Goal: Information Seeking & Learning: Find specific fact

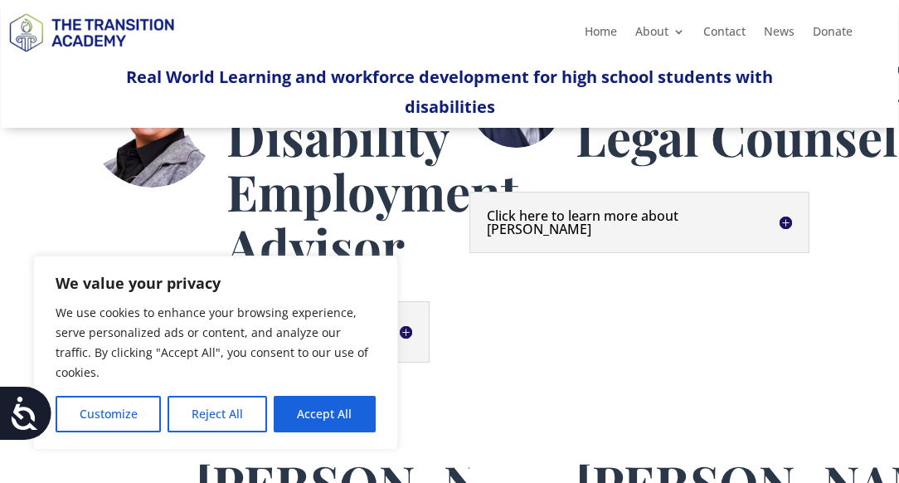
scroll to position [724, 0]
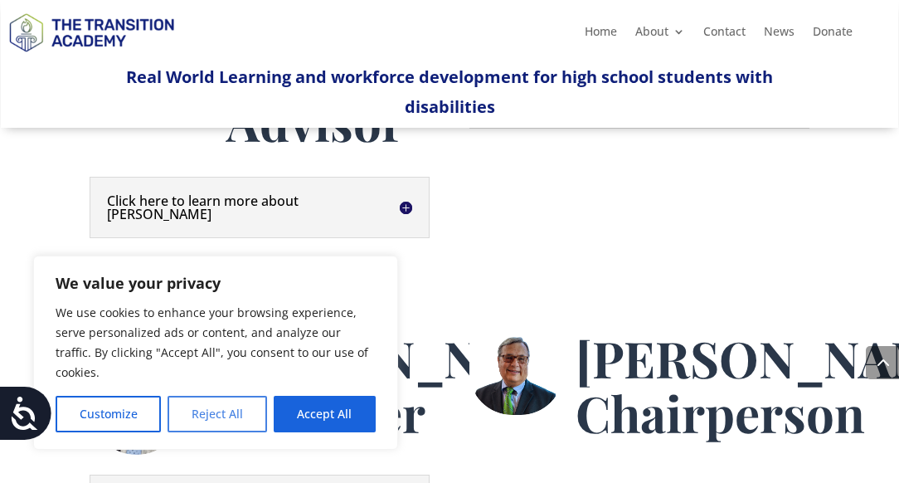
click at [248, 413] on button "Reject All" at bounding box center [217, 414] width 99 height 37
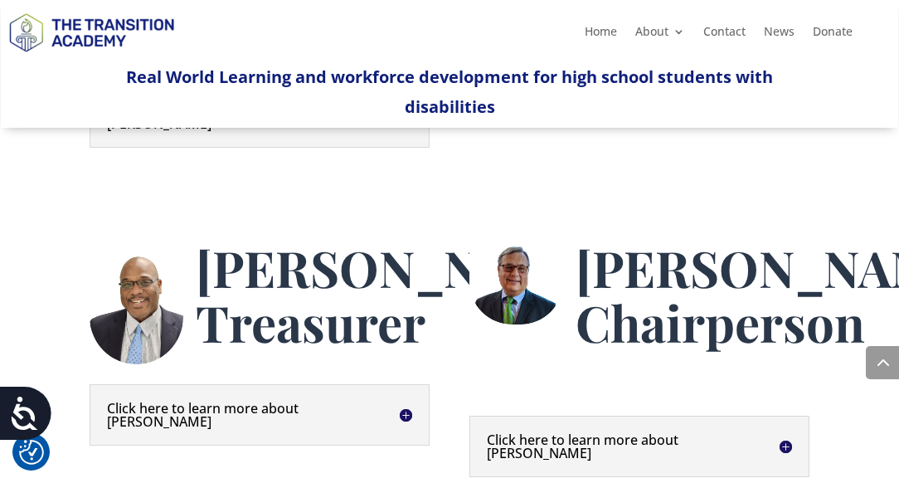
scroll to position [915, 0]
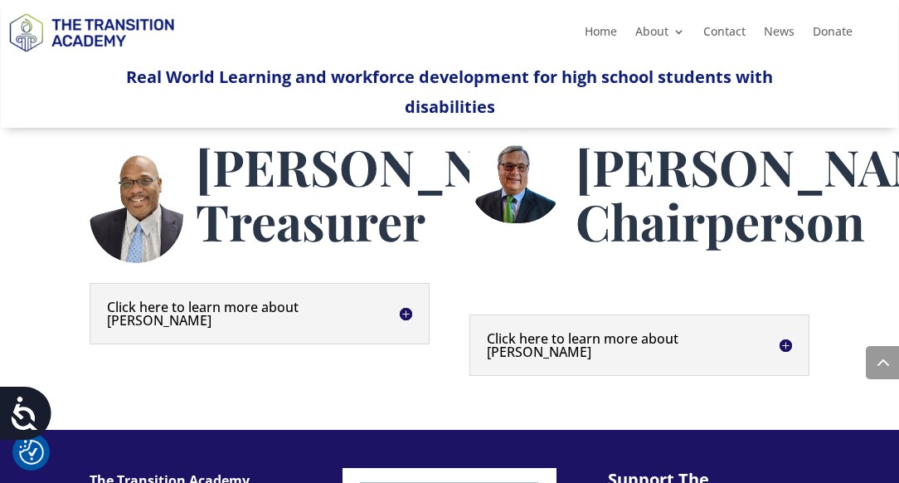
click at [404, 327] on h5 "Click here to learn more about [PERSON_NAME]" at bounding box center [259, 313] width 305 height 27
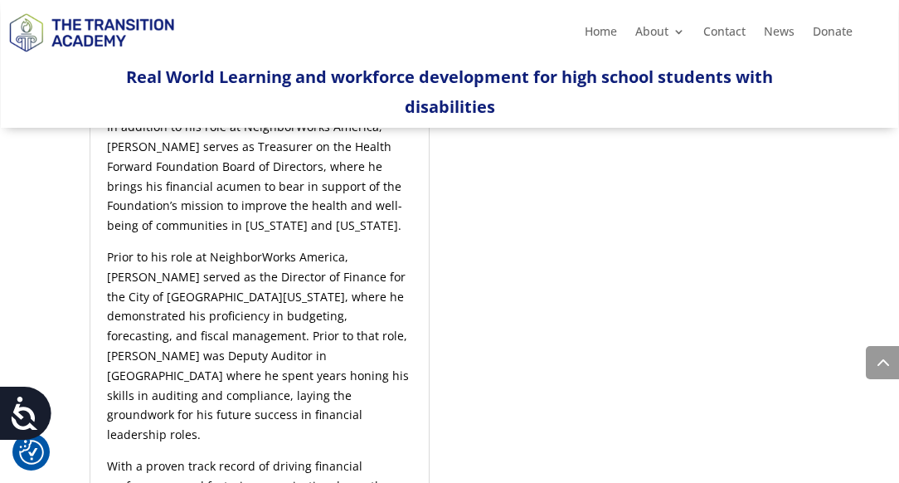
scroll to position [1130, 0]
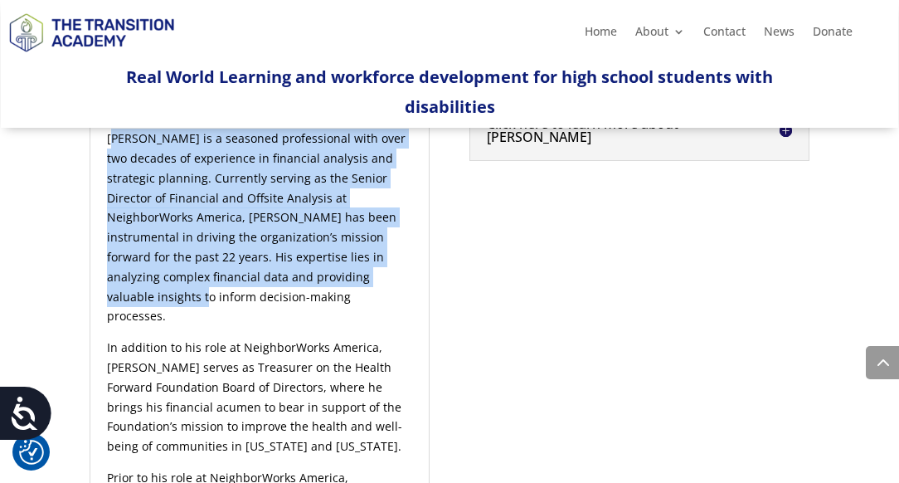
drag, startPoint x: 111, startPoint y: 256, endPoint x: 294, endPoint y: 381, distance: 220.9
click at [294, 324] on span "[PERSON_NAME] is a seasoned professional with over two decades of experience in…" at bounding box center [256, 226] width 299 height 193
click at [163, 282] on span "[PERSON_NAME] is a seasoned professional with over two decades of experience in…" at bounding box center [256, 226] width 299 height 193
drag, startPoint x: 110, startPoint y: 250, endPoint x: 257, endPoint y: 394, distance: 206.5
click at [257, 338] on p "[PERSON_NAME] is a seasoned professional with over two decades of experience in…" at bounding box center [259, 233] width 305 height 209
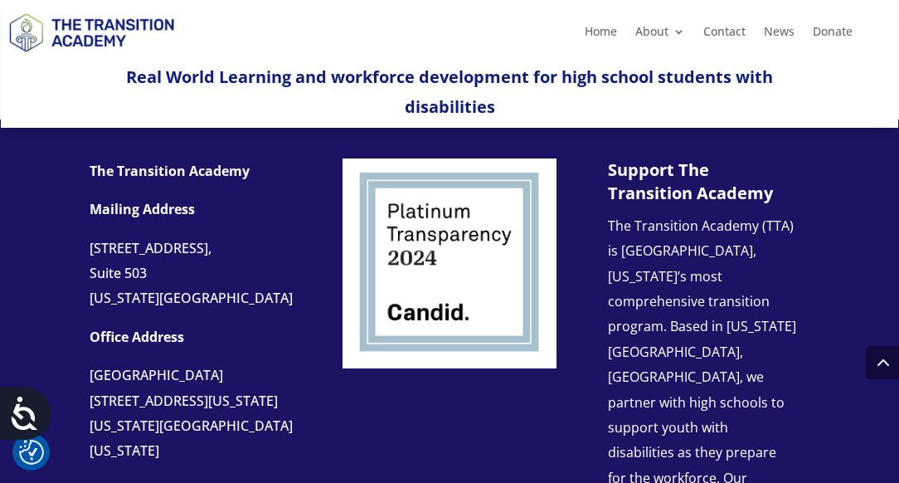
scroll to position [1736, 0]
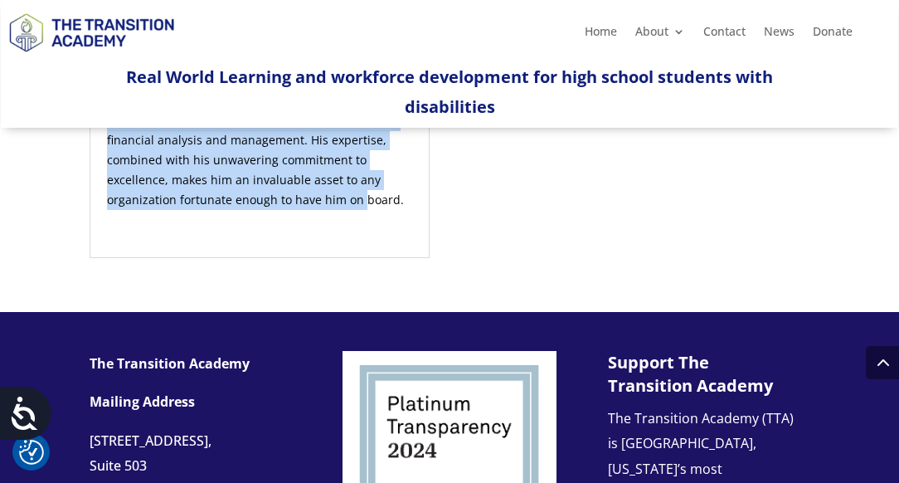
click at [322, 222] on p "With a proven track record of driving financial performance and fostering organ…" at bounding box center [259, 146] width 305 height 150
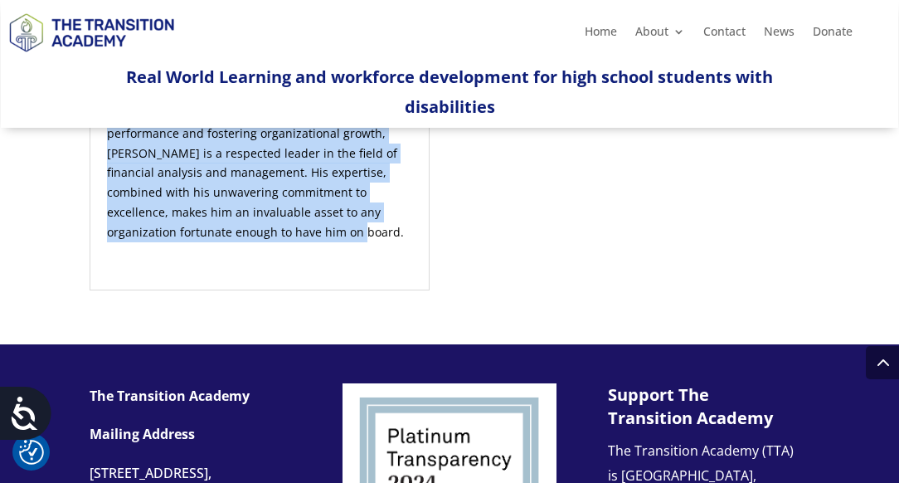
scroll to position [1636, 0]
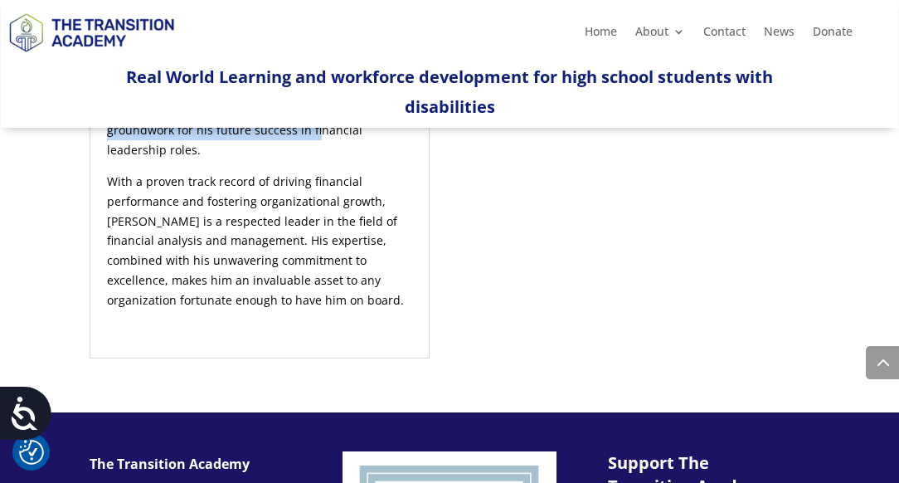
click at [355, 172] on p "Prior to his role at NeighborWorks America, [PERSON_NAME] served as the Directo…" at bounding box center [259, 67] width 305 height 209
copy div "Lore Ipsumdo si a consecte adipiscingel sedd eius tem incidid ut laboreetdo ma …"
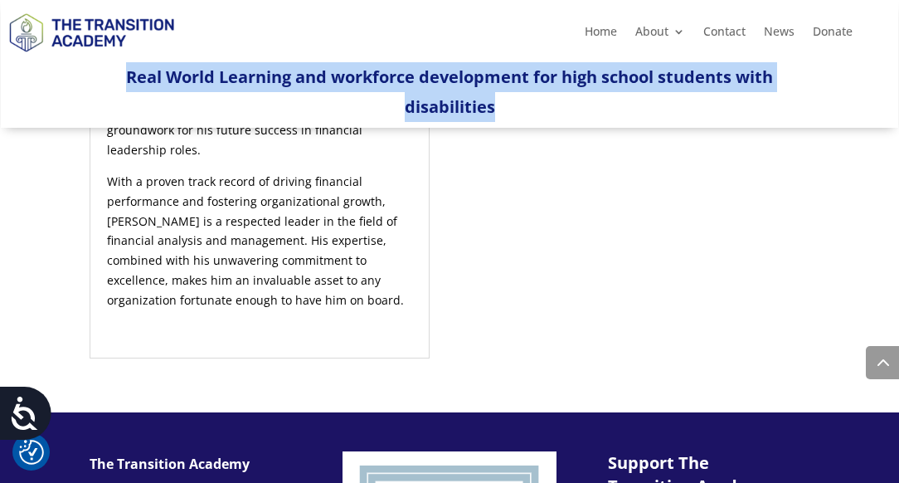
drag, startPoint x: 124, startPoint y: 74, endPoint x: 560, endPoint y: 100, distance: 436.4
click at [560, 100] on p "Real World Learning and workforce development for high school students with dis…" at bounding box center [449, 92] width 719 height 60
copy span "Real World Learning and workforce development for high school students with dis…"
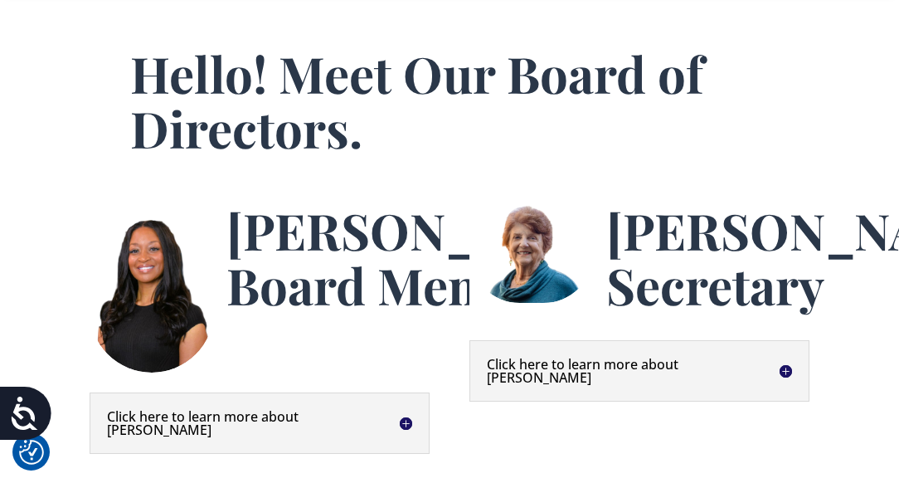
scroll to position [0, 0]
